Goal: Use online tool/utility: Utilize a website feature to perform a specific function

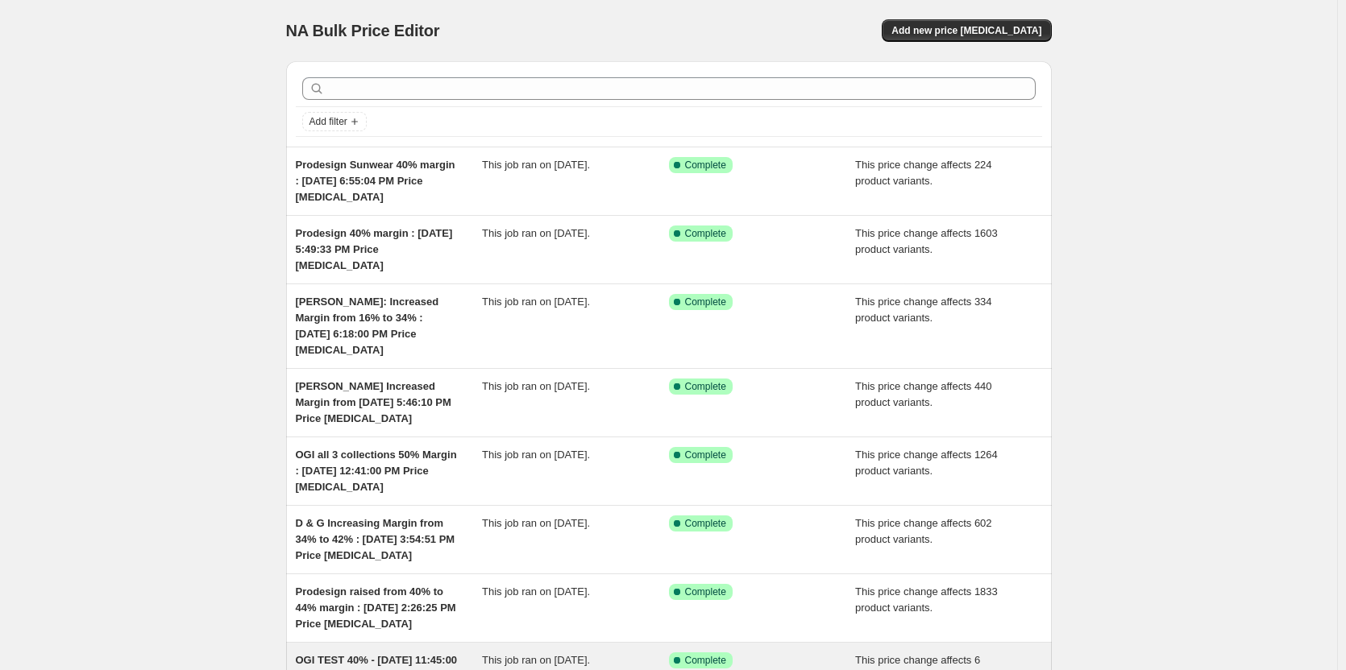
scroll to position [288, 0]
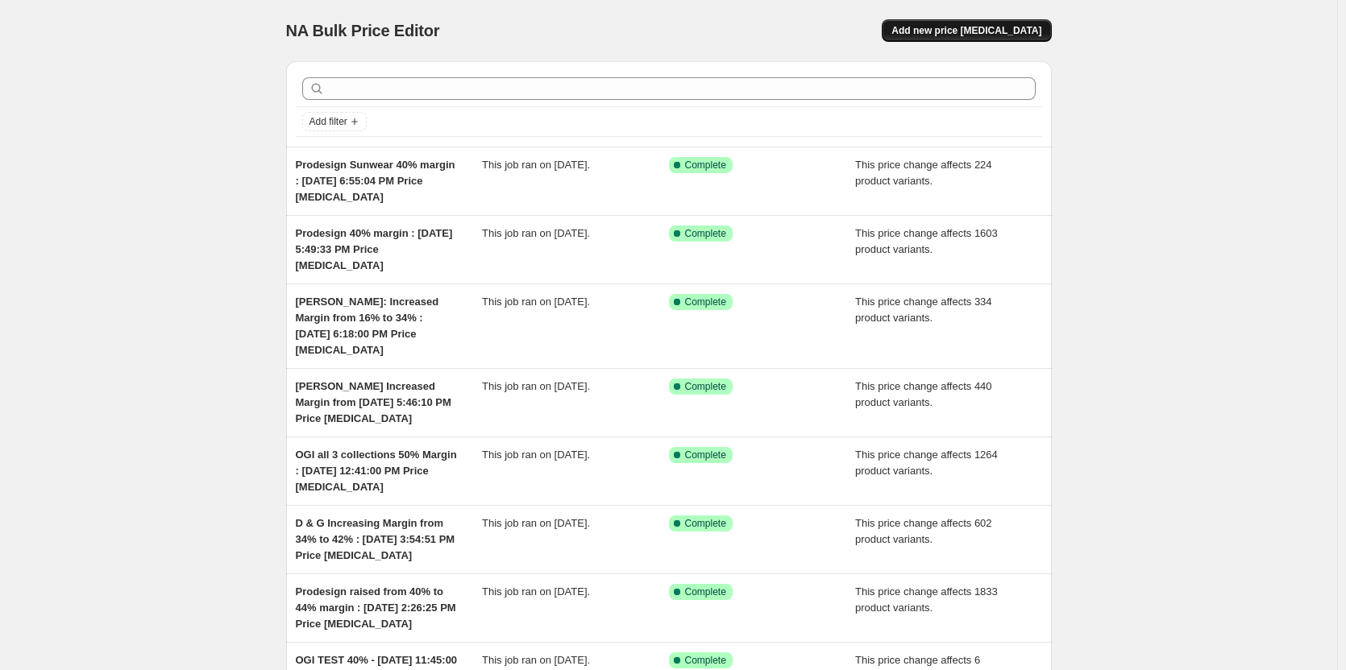
click at [962, 37] on button "Add new price [MEDICAL_DATA]" at bounding box center [965, 30] width 169 height 23
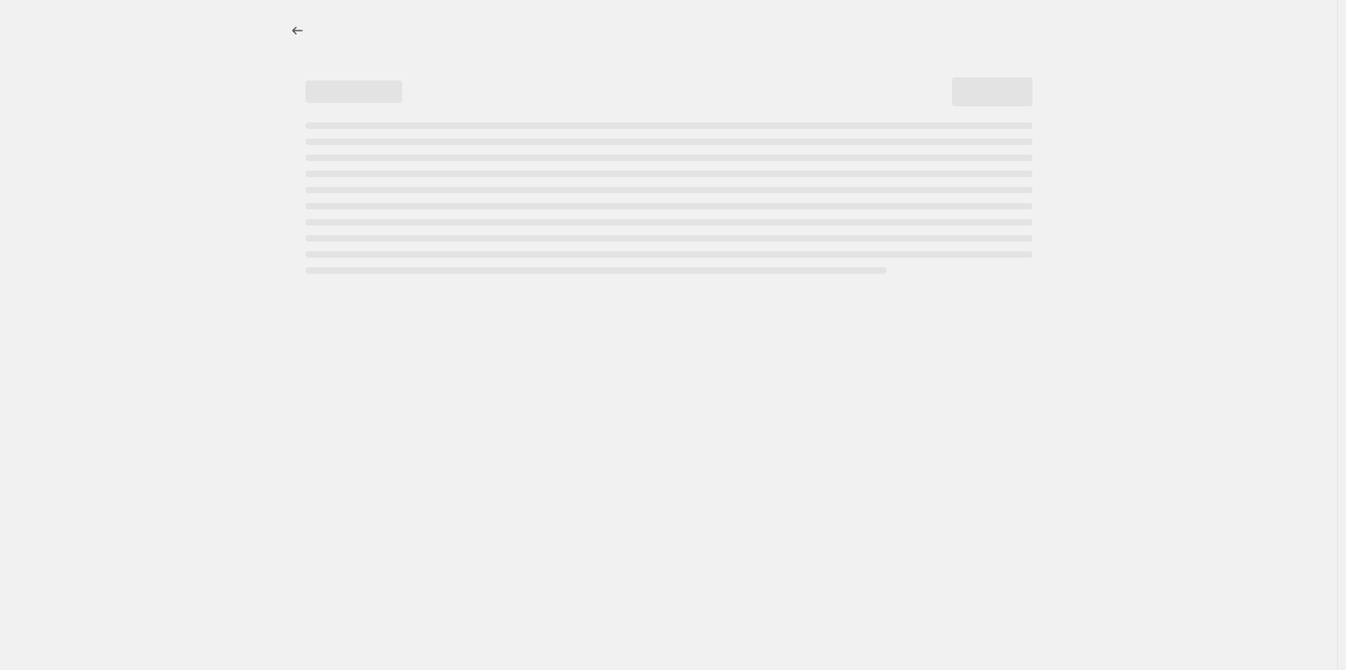
select select "percentage"
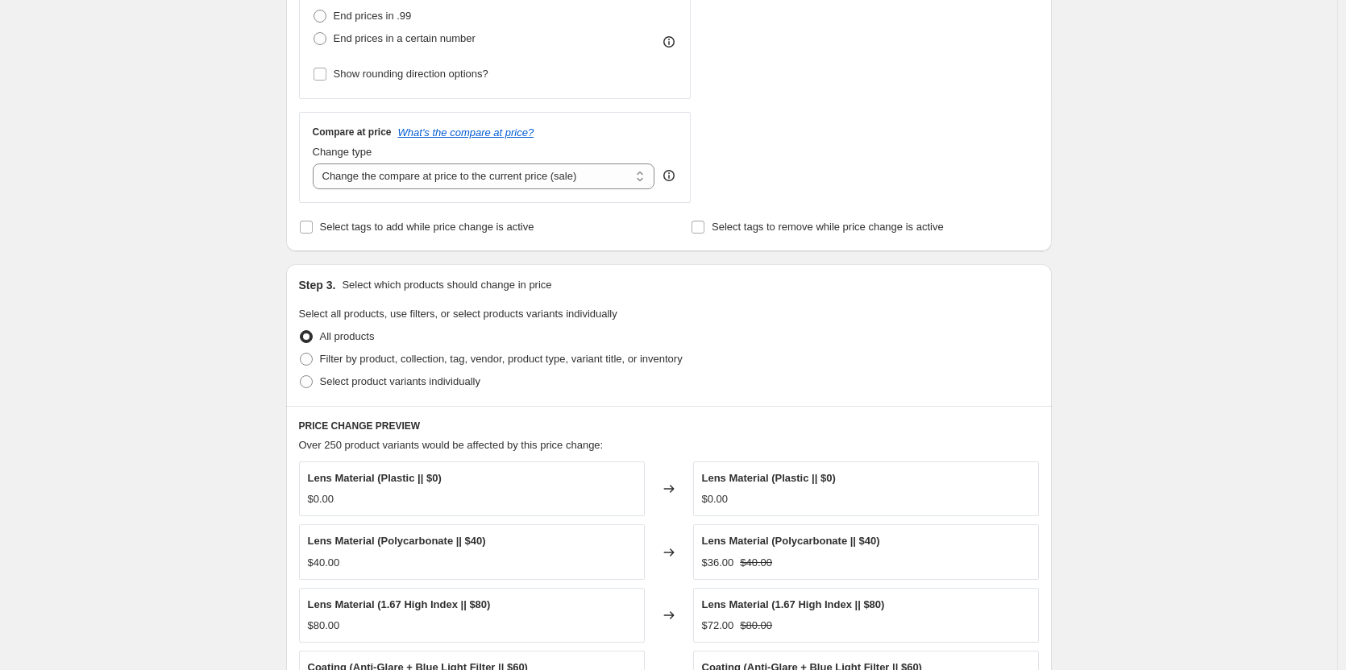
scroll to position [403, 0]
